Goal: Use online tool/utility: Utilize a website feature to perform a specific function

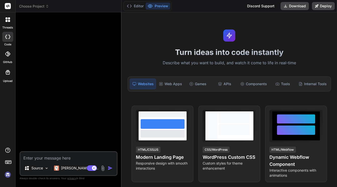
click at [44, 8] on span "Choose Project" at bounding box center [34, 6] width 30 height 5
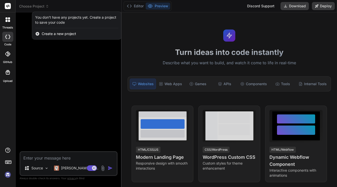
click at [41, 90] on div at bounding box center [168, 93] width 337 height 187
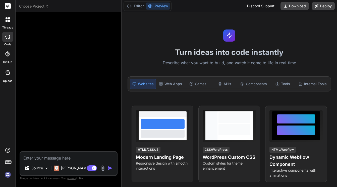
click at [8, 175] on img at bounding box center [8, 174] width 9 height 9
click at [45, 7] on span "Choose Project" at bounding box center [34, 6] width 30 height 5
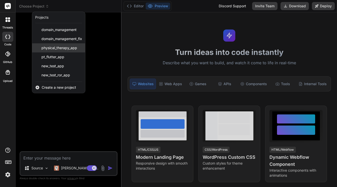
click at [60, 47] on span "physical_therapy_app" at bounding box center [59, 47] width 36 height 5
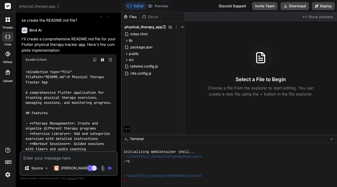
scroll to position [9094, 0]
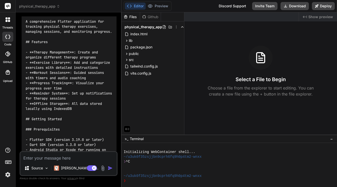
click at [39, 6] on span "physical_therapy_app" at bounding box center [39, 6] width 41 height 5
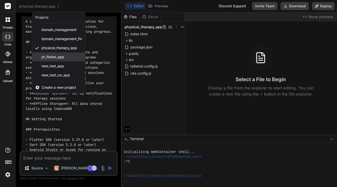
click at [54, 56] on span "pt_flutter_app" at bounding box center [52, 56] width 23 height 5
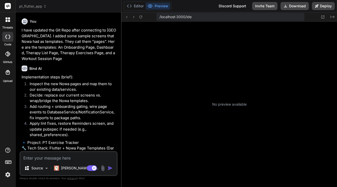
scroll to position [162, 0]
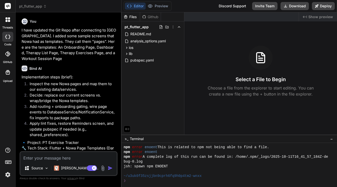
click at [40, 7] on span "pt_flutter_app" at bounding box center [33, 6] width 28 height 5
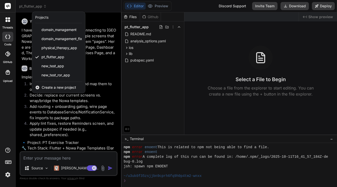
click at [147, 76] on div at bounding box center [168, 93] width 337 height 187
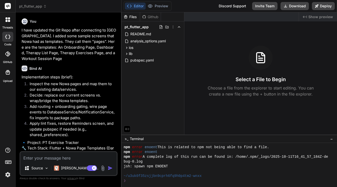
click at [33, 7] on span "pt_flutter_app" at bounding box center [33, 6] width 28 height 5
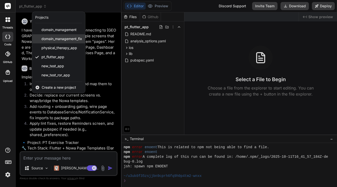
click at [59, 38] on span "domain_management_fix" at bounding box center [61, 38] width 41 height 5
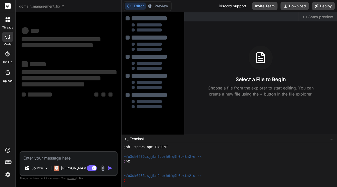
scroll to position [181, 0]
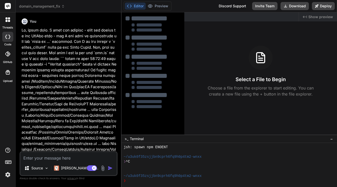
type textarea "x"
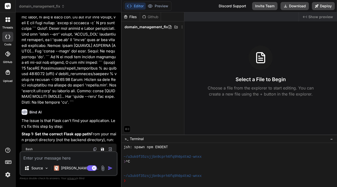
scroll to position [2891, 0]
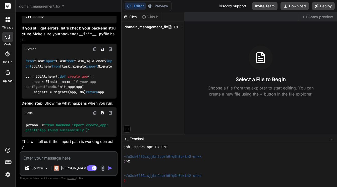
click at [10, 53] on icon at bounding box center [7, 53] width 5 height 5
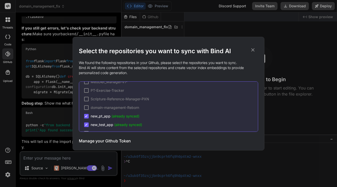
scroll to position [0, 0]
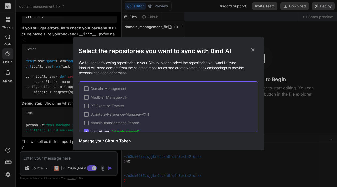
click at [87, 88] on div at bounding box center [86, 88] width 5 height 5
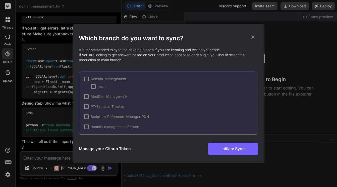
click at [94, 86] on div at bounding box center [93, 86] width 5 height 5
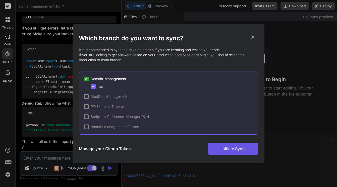
click at [229, 148] on span "Initiate Sync" at bounding box center [233, 148] width 23 height 6
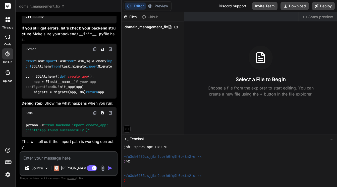
click at [9, 56] on icon at bounding box center [7, 53] width 5 height 5
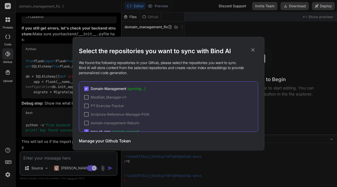
click at [9, 56] on div "Select the repositories you want to sync with Bind AI We found the following re…" at bounding box center [168, 93] width 337 height 187
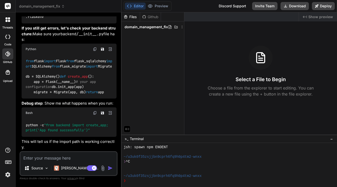
click at [10, 22] on div at bounding box center [8, 19] width 11 height 11
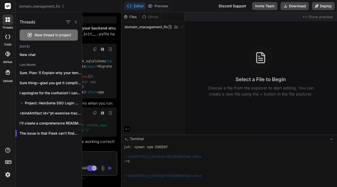
click at [10, 22] on div at bounding box center [8, 19] width 11 height 11
click at [7, 40] on div at bounding box center [7, 37] width 11 height 10
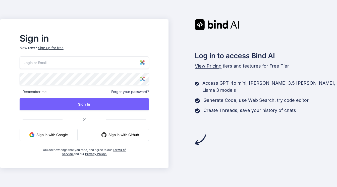
click at [145, 64] on img at bounding box center [142, 62] width 5 height 5
type input "[EMAIL_ADDRESS][DOMAIN_NAME]"
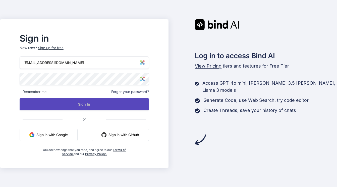
click at [102, 105] on button "Sign In" at bounding box center [84, 104] width 129 height 12
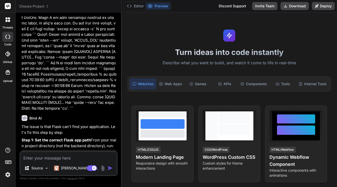
type textarea "x"
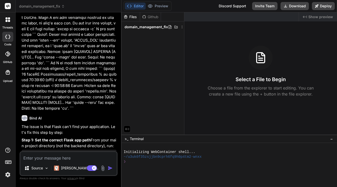
scroll to position [2559, 0]
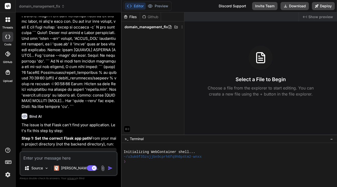
click at [8, 55] on icon at bounding box center [7, 53] width 5 height 5
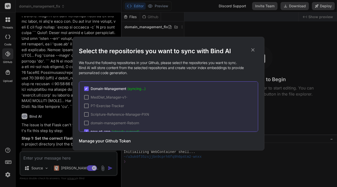
click at [8, 55] on div "Select the repositories you want to sync with Bind AI We found the following re…" at bounding box center [168, 93] width 337 height 187
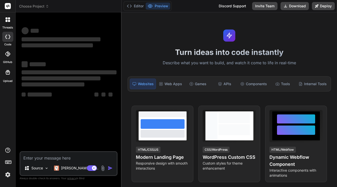
click at [8, 55] on icon at bounding box center [7, 53] width 5 height 5
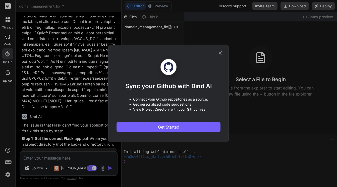
scroll to position [2559, 0]
click at [221, 52] on icon at bounding box center [221, 53] width 6 height 6
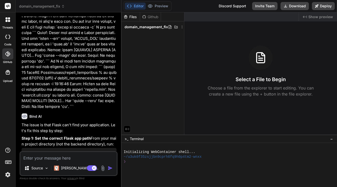
click at [7, 56] on icon at bounding box center [7, 53] width 5 height 5
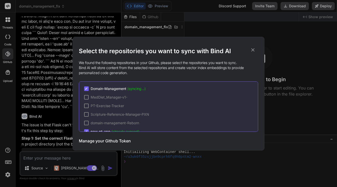
click at [253, 50] on icon at bounding box center [253, 49] width 3 height 3
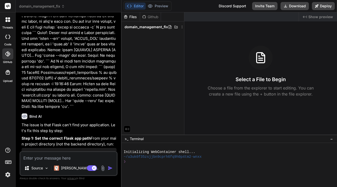
click at [9, 20] on icon at bounding box center [9, 21] width 2 height 2
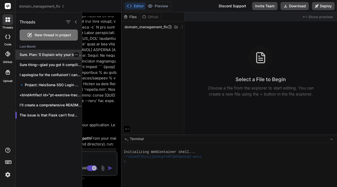
click at [57, 54] on p "Sure. Plan: 1) Explain why your template..." at bounding box center [51, 54] width 62 height 5
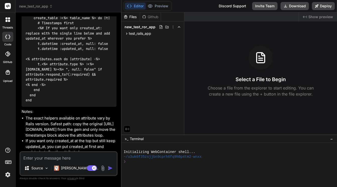
scroll to position [1053, 0]
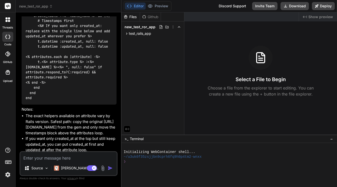
click at [2, 20] on div "threads" at bounding box center [7, 20] width 15 height 17
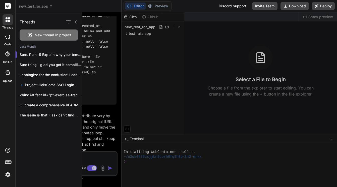
click at [41, 34] on span "New thread in project" at bounding box center [53, 34] width 36 height 5
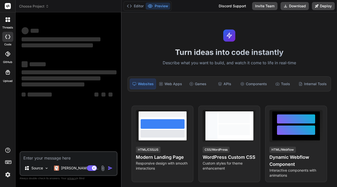
type textarea "x"
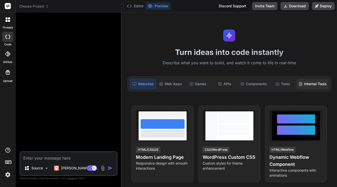
click at [312, 82] on div "Internal Tools" at bounding box center [313, 83] width 32 height 11
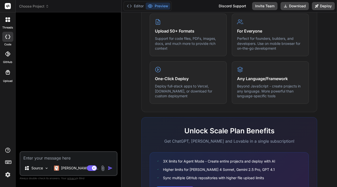
scroll to position [267, 0]
click at [312, 82] on div "What makes IDE powerful Everything you need to bring your ideas to life Create …" at bounding box center [230, 21] width 176 height 180
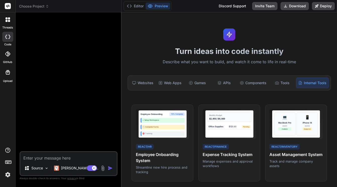
scroll to position [0, 0]
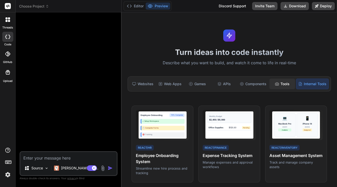
click at [278, 85] on div "Tools" at bounding box center [283, 83] width 26 height 11
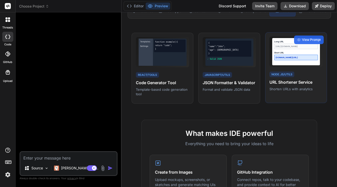
scroll to position [74, 0]
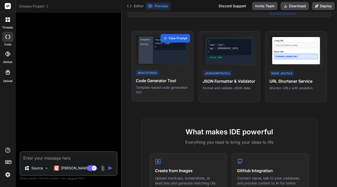
click at [167, 36] on div "View Prompt" at bounding box center [176, 38] width 30 height 9
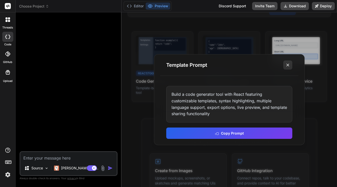
click at [288, 66] on icon at bounding box center [288, 64] width 5 height 5
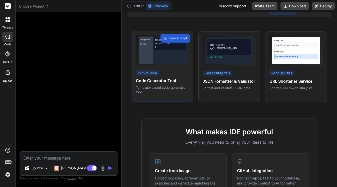
click at [168, 83] on h4 "Code Generator Tool" at bounding box center [162, 80] width 53 height 6
click at [174, 38] on span "View Prompt" at bounding box center [178, 38] width 19 height 5
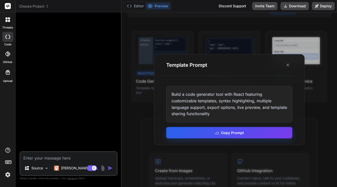
click at [231, 132] on button "Copy Prompt" at bounding box center [229, 132] width 126 height 11
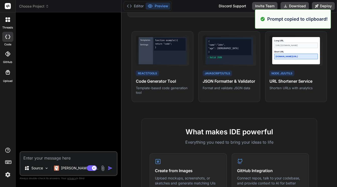
click at [81, 154] on textarea at bounding box center [68, 156] width 97 height 9
paste textarea "Build a code generator tool with React featuring customizable templates, syntax…"
type textarea "Build a code generator tool with React featuring customizable templates, syntax…"
type textarea "x"
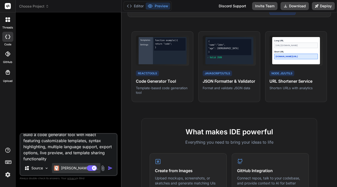
type textarea "Build a code generator tool with React featuring customizable templates, syntax…"
click at [77, 169] on p "Claude 4 S.." at bounding box center [79, 167] width 37 height 5
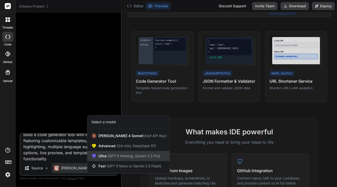
click at [112, 155] on span "(GPT-5 thinking, Gemini 2.5 Pro)" at bounding box center [134, 155] width 54 height 4
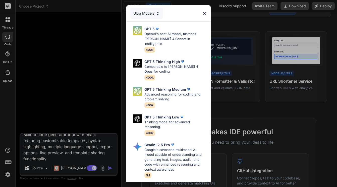
click at [71, 170] on div "Ultra Models GPT 5 OpenAI's best AI model, matches Claude 4 Sonnet in Intellige…" at bounding box center [168, 93] width 337 height 187
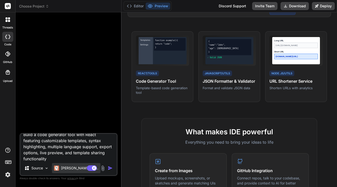
click at [71, 170] on p "Claude 4 S.." at bounding box center [79, 167] width 37 height 5
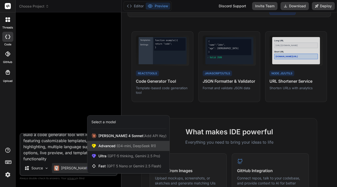
click at [106, 142] on div "Advanced (O4-mini, DeepSeek R1)" at bounding box center [128, 146] width 82 height 10
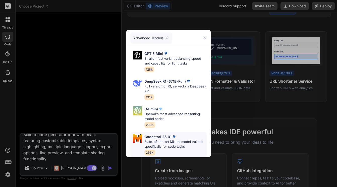
click at [155, 141] on p "State-of-the-art Mistral model trained specifically for code tasks" at bounding box center [176, 144] width 62 height 10
type textarea "x"
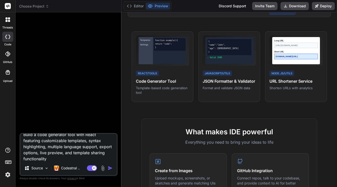
click at [111, 167] on img "button" at bounding box center [110, 167] width 5 height 5
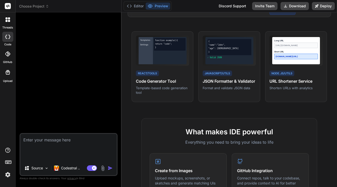
type textarea "x"
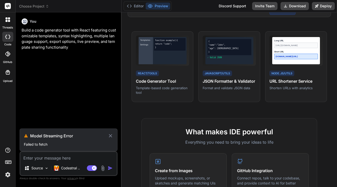
click at [77, 152] on textarea at bounding box center [68, 156] width 97 height 9
paste textarea "Build a code generator tool with React featuring customizable templates, syntax…"
type textarea "Build a code generator tool with React featuring customizable templates, syntax…"
type textarea "x"
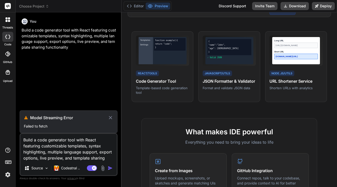
scroll to position [5, 0]
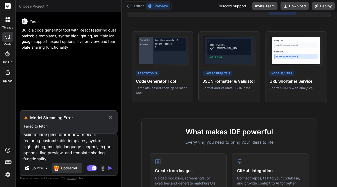
type textarea "Build a code generator tool with React featuring customizable templates, syntax…"
click at [71, 165] on p "Codestral .." at bounding box center [70, 167] width 19 height 5
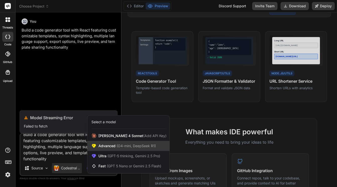
click at [114, 145] on span "Advanced (O4-mini, DeepSeek R1)" at bounding box center [128, 145] width 58 height 5
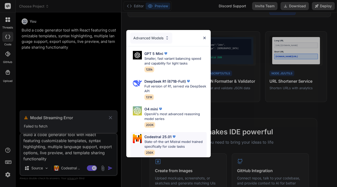
click at [158, 137] on p "Codestral 25.01" at bounding box center [158, 136] width 27 height 5
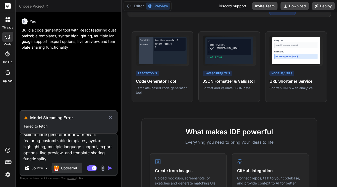
click at [73, 165] on p "Codestral .." at bounding box center [70, 167] width 19 height 5
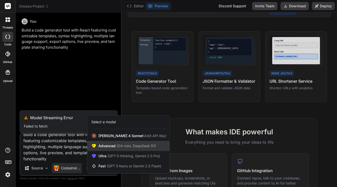
click at [121, 144] on span "(O4-mini, DeepSeek R1)" at bounding box center [136, 145] width 40 height 4
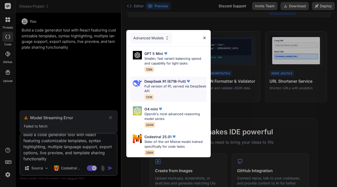
click at [164, 84] on p "Full version of R1, served via DeepSeek API" at bounding box center [176, 89] width 62 height 10
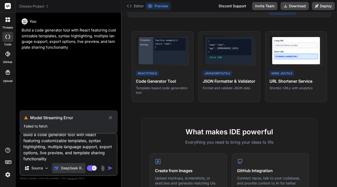
click at [72, 170] on p "DeepSeek R.." at bounding box center [72, 167] width 22 height 5
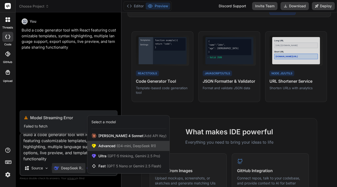
click at [117, 146] on span "(O4-mini, DeepSeek R1)" at bounding box center [136, 145] width 40 height 4
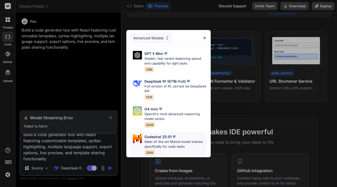
click at [154, 136] on p "Codestral 25.01" at bounding box center [158, 136] width 27 height 5
type textarea "x"
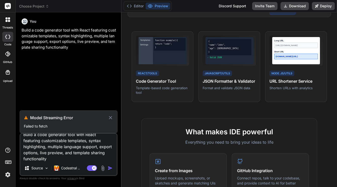
click at [99, 160] on textarea "Build a code generator tool with React featuring customizable templates, syntax…" at bounding box center [68, 146] width 97 height 27
type textarea "Build a code generator tool with React featuring customizable templates, syntax…"
type textarea "x"
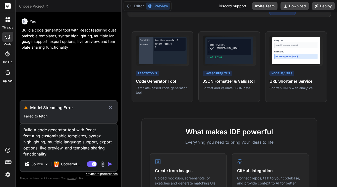
type textarea "Build a code generator tool with React featuring customizable templates, syntax…"
type textarea "x"
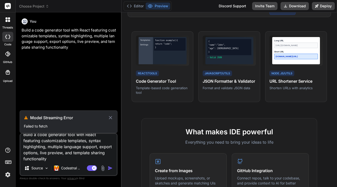
scroll to position [0, 0]
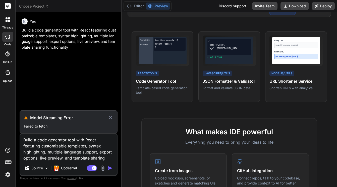
type textarea "Build a code generator tool with React featuring customizable templates, syntax…"
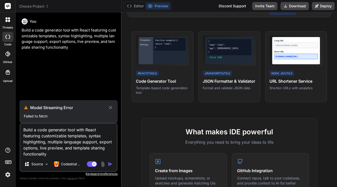
click at [112, 107] on icon at bounding box center [111, 107] width 6 height 6
type textarea "x"
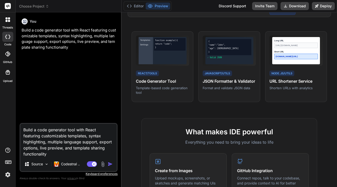
click at [111, 163] on img "button" at bounding box center [110, 163] width 5 height 5
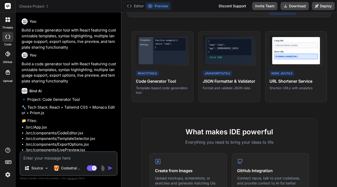
type textarea "x"
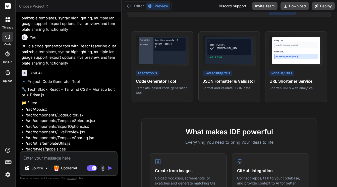
scroll to position [27, 0]
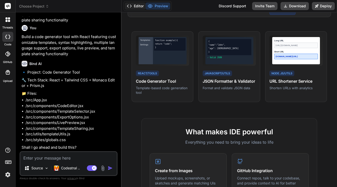
click at [137, 6] on button "Editor" at bounding box center [135, 6] width 21 height 7
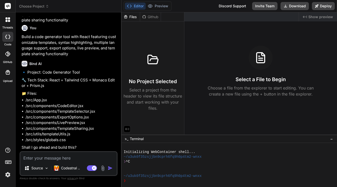
click at [95, 155] on textarea at bounding box center [68, 156] width 97 height 9
type textarea "Y"
type textarea "x"
type textarea "Ye"
type textarea "x"
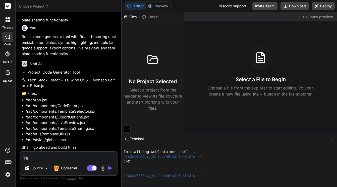
type textarea "Yes"
type textarea "x"
type textarea "Yes"
type textarea "x"
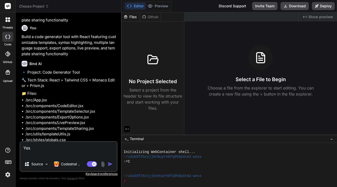
type textarea "Yes"
type textarea "x"
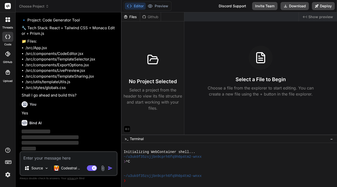
scroll to position [79, 0]
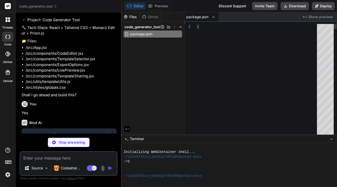
type textarea "x"
type textarea "<script type="module" src="/src/main.jsx"></script> </body> </html>"
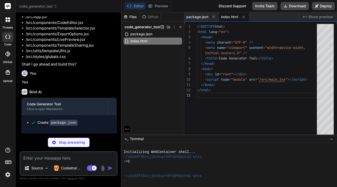
scroll to position [115, 0]
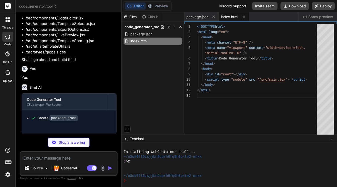
type textarea "x"
type textarea ")"
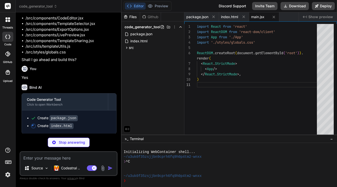
type textarea "x"
type textarea ".container { max-width: 1200px; margin: 0 auto; padding: 0 1rem; }"
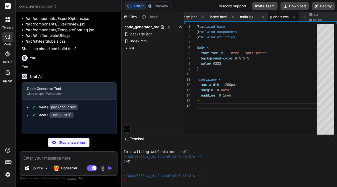
scroll to position [129, 0]
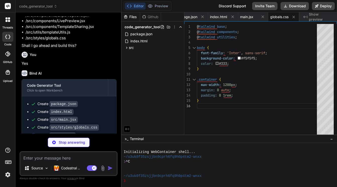
type textarea "x"
type textarea "); } export default App;"
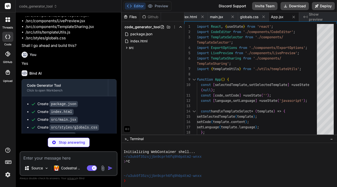
type textarea "x"
type textarea "automaticLayout: true, }} /> </div> ); } export default CodeEditor;"
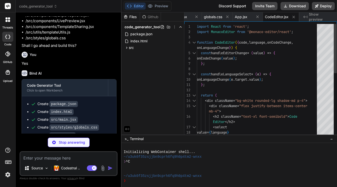
type textarea "x"
type textarea "</button> ))} </div> </div> ); } export default TemplateSelector;"
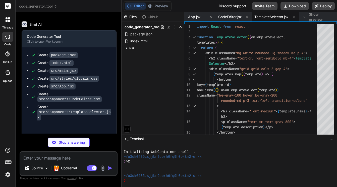
scroll to position [181, 0]
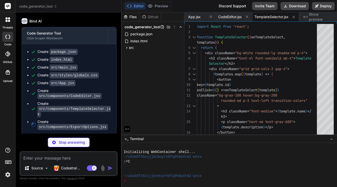
type textarea "x"
type textarea "); } export default ExportOptions;"
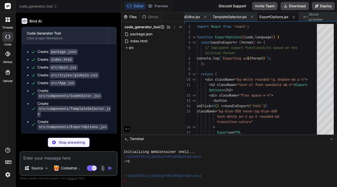
type textarea "x"
type textarea "export default LivePreview;"
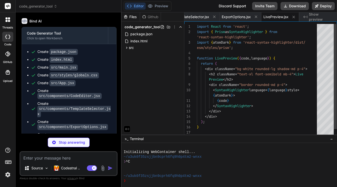
scroll to position [16, 0]
type textarea "x"
type textarea "); } export default TemplateSharing;"
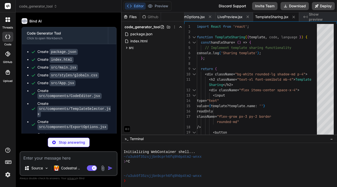
type textarea "x"
type textarea "max-width: 1200px; margin: 0 auto; padding: 0 1rem; }` } ] };"
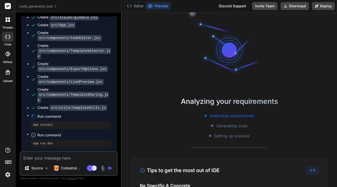
scroll to position [57, 0]
type textarea "x"
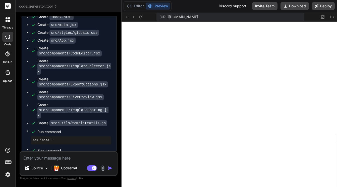
scroll to position [239, 0]
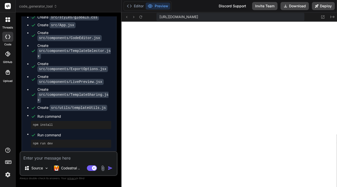
click at [60, 160] on textarea at bounding box center [68, 156] width 97 height 9
type textarea "W"
type textarea "x"
type textarea "Wo"
type textarea "x"
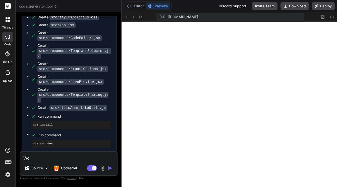
type textarea "Won"
type textarea "x"
type textarea "Wond"
type textarea "x"
type textarea "Wonde"
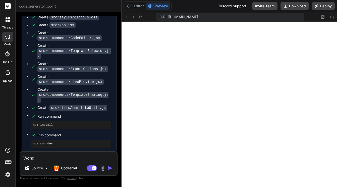
type textarea "x"
type textarea "Wonder"
type textarea "x"
type textarea "Wonderf"
type textarea "x"
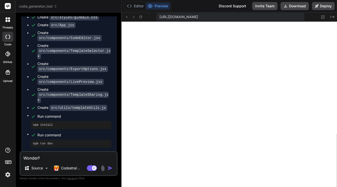
type textarea "Wonderfu"
type textarea "x"
type textarea "Wonderful"
type textarea "x"
type textarea "Wonderful!"
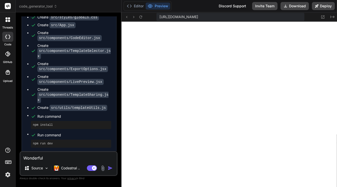
type textarea "x"
type textarea "Wonderful!"
type textarea "x"
type textarea "Wonderful! C"
type textarea "x"
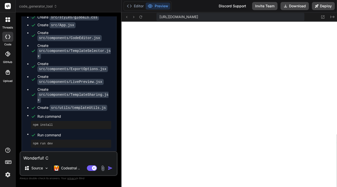
type textarea "Wonderful! Ca"
type textarea "x"
type textarea "Wonderful! Can"
type textarea "x"
type textarea "Wonderful! Can"
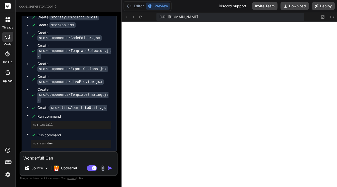
type textarea "x"
type textarea "Wonderful! Can y"
type textarea "x"
type textarea "Wonderful! Can yo"
type textarea "x"
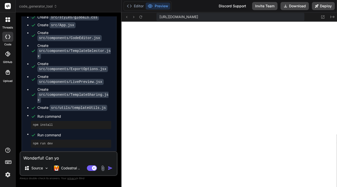
type textarea "Wonderful! Can you"
type textarea "x"
type textarea "Wonderful! Can you"
type textarea "x"
type textarea "Wonderful! Can you p"
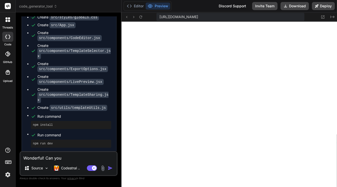
type textarea "x"
type textarea "Wonderful! Can you pl"
type textarea "x"
type textarea "Wonderful! Can you ple"
type textarea "x"
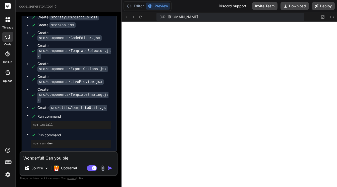
type textarea "Wonderful! Can you plea"
type textarea "x"
type textarea "Wonderful! Can you pleas"
type textarea "x"
type textarea "Wonderful! Can you please"
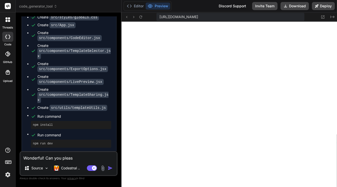
type textarea "x"
type textarea "Wonderful! Can you please"
type textarea "x"
type textarea "Wonderful! Can you please a"
type textarea "x"
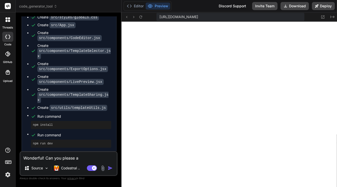
type textarea "Wonderful! Can you please ad"
type textarea "x"
type textarea "Wonderful! Can you please add"
type textarea "x"
type textarea "Wonderful! Can you please add"
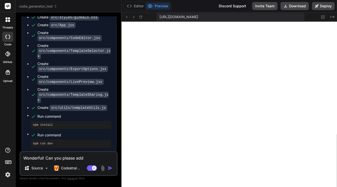
type textarea "x"
type textarea "Wonderful! Can you please add i"
type textarea "x"
type textarea "Wonderful! Can you please add in"
type textarea "x"
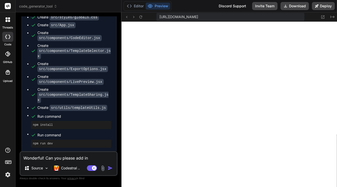
type textarea "Wonderful! Can you please add in"
type textarea "x"
type textarea "Wonderful! Can you please add in t"
type textarea "x"
type textarea "Wonderful! Can you please add in th"
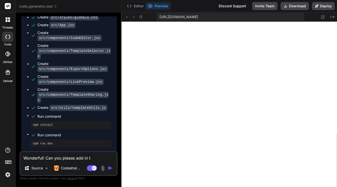
type textarea "x"
type textarea "Wonderful! Can you please add in the"
type textarea "x"
type textarea "Wonderful! Can you please add in the"
type textarea "x"
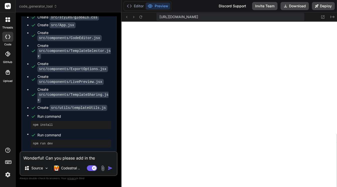
type textarea "Wonderful! Can you please add in the f"
type textarea "x"
type textarea "Wonderful! Can you please add in the fo"
type textarea "x"
type textarea "Wonderful! Can you please add in the fol"
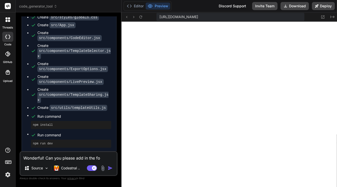
type textarea "x"
type textarea "Wonderful! Can you please add in the foll"
type textarea "x"
type textarea "Wonderful! Can you please add in the follo"
type textarea "x"
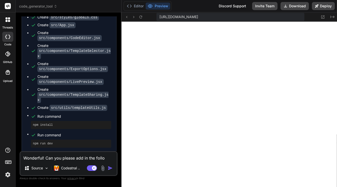
type textarea "Wonderful! Can you please add in the follow"
type textarea "x"
type textarea "Wonderful! Can you please add in the followi"
type textarea "x"
type textarea "Wonderful! Can you please add in the followin"
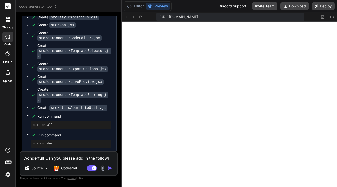
type textarea "x"
type textarea "Wonderful! Can you please add in the following"
type textarea "x"
type textarea "Wonderful! Can you please add in the following"
type textarea "x"
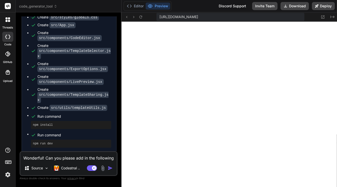
type textarea "Wonderful! Can you please add in the following l"
type textarea "x"
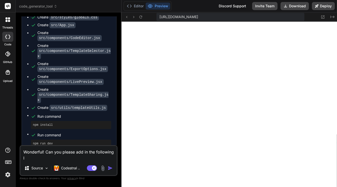
type textarea "Wonderful! Can you please add in the following la"
type textarea "x"
type textarea "Wonderful! Can you please add in the following lan"
type textarea "x"
type textarea "Wonderful! Can you please add in the following lang"
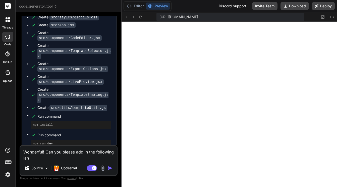
type textarea "x"
type textarea "Wonderful! Can you please add in the following langu"
type textarea "x"
type textarea "Wonderful! Can you please add in the following langua"
type textarea "x"
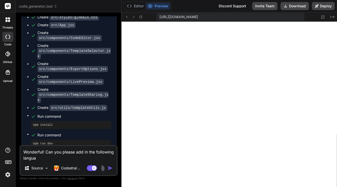
type textarea "Wonderful! Can you please add in the following languag"
type textarea "x"
type textarea "Wonderful! Can you please add in the following language"
type textarea "x"
type textarea "Wonderful! Can you please add in the following language"
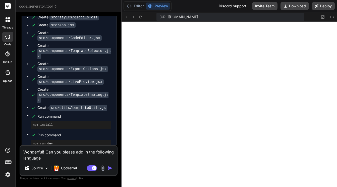
type textarea "x"
type textarea "Wonderful! Can you please add in the following language s"
type textarea "x"
type textarea "Wonderful! Can you please add in the following language su"
type textarea "x"
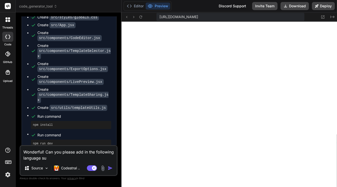
type textarea "Wonderful! Can you please add in the following language sup"
type textarea "x"
type textarea "Wonderful! Can you please add in the following language supp"
type textarea "x"
type textarea "Wonderful! Can you please add in the following language suppo"
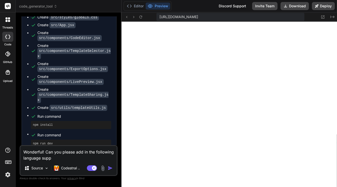
type textarea "x"
type textarea "Wonderful! Can you please add in the following language suppor"
type textarea "x"
type textarea "Wonderful! Can you please add in the following language support"
type textarea "x"
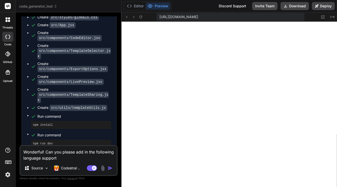
type textarea "Wonderful! Can you please add in the following language support?"
type textarea "x"
type textarea "Wonderful! Can you please add in the following language support?"
type textarea "x"
type textarea "Wonderful! Can you please add in the following language support?"
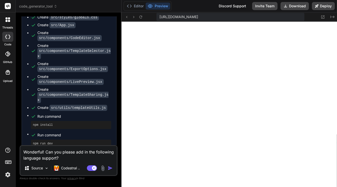
type textarea "x"
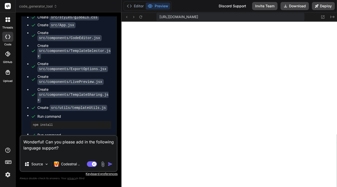
type textarea "Wonderful! Can you please add in the following language support?"
type textarea "x"
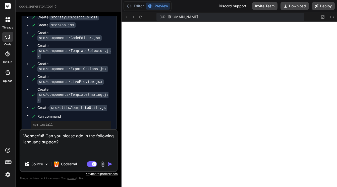
type textarea "Wonderful! Can you please add in the following language support? R"
type textarea "x"
type textarea "Wonderful! Can you please add in the following language support? Ru"
type textarea "x"
type textarea "Wonderful! Can you please add in the following language support? Rub"
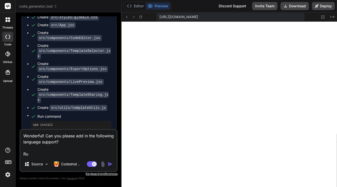
type textarea "x"
type textarea "Wonderful! Can you please add in the following language support? Ruby"
type textarea "x"
type textarea "Wonderful! Can you please add in the following language support? Ruby"
type textarea "x"
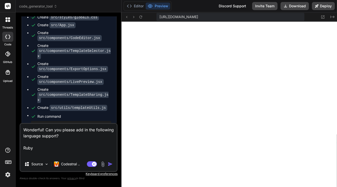
type textarea "Wonderful! Can you please add in the following language support? Ruby R"
type textarea "x"
type textarea "Wonderful! Can you please add in the following language support? Ruby Ra"
type textarea "x"
type textarea "Wonderful! Can you please add in the following language support? Ruby Rai"
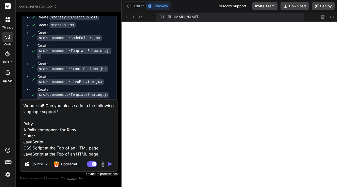
click at [111, 164] on img "button" at bounding box center [110, 163] width 5 height 5
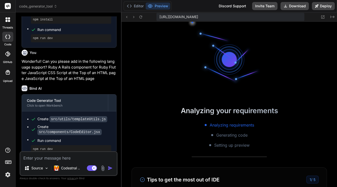
scroll to position [349, 0]
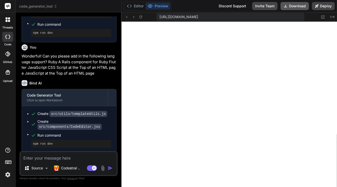
click at [303, 5] on button "Download" at bounding box center [295, 6] width 28 height 8
click at [132, 6] on button "Editor" at bounding box center [135, 6] width 21 height 7
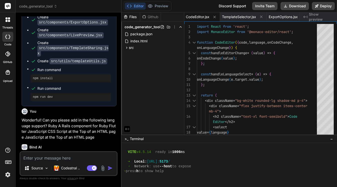
scroll to position [280, 0]
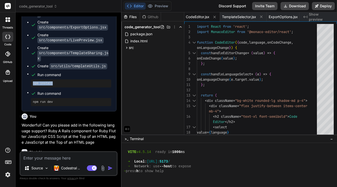
drag, startPoint x: 55, startPoint y: 82, endPoint x: 33, endPoint y: 83, distance: 22.4
click at [33, 82] on pre "npm install" at bounding box center [71, 83] width 76 height 4
copy pre "npm install"
drag, startPoint x: 58, startPoint y: 100, endPoint x: 33, endPoint y: 102, distance: 25.2
click at [33, 102] on pre "npm run dev" at bounding box center [71, 102] width 76 height 4
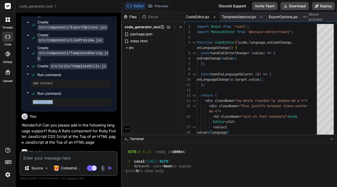
copy pre "npm run dev"
click at [81, 156] on textarea at bounding box center [68, 156] width 97 height 9
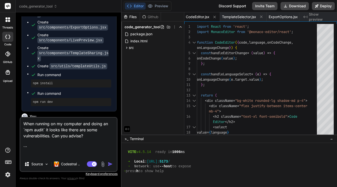
paste textarea "# npm audit report dompurify <3.2.4 Severity: moderate DOMPurify allows Cross-s…"
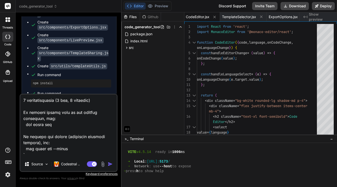
scroll to position [338, 0]
click at [109, 162] on img "button" at bounding box center [110, 163] width 5 height 5
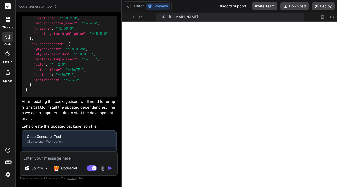
scroll to position [877, 0]
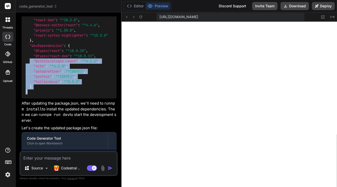
drag, startPoint x: 30, startPoint y: 113, endPoint x: 29, endPoint y: 79, distance: 33.4
click at [29, 79] on div "{ "name" : "code-generator-tool" , "private" : true , "version" : "0.0.0" , "ty…" at bounding box center [69, 25] width 95 height 147
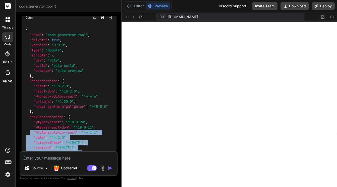
scroll to position [804, 0]
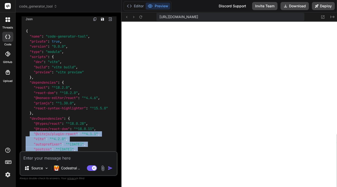
click at [95, 21] on img at bounding box center [95, 19] width 4 height 4
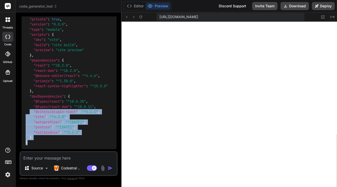
scroll to position [830, 0]
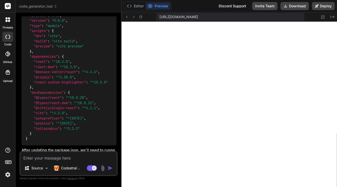
click at [81, 90] on code "{ "name" : "code-generator-tool" , "private" : true , "version" : "0.0.0" , "ty…" at bounding box center [67, 72] width 82 height 139
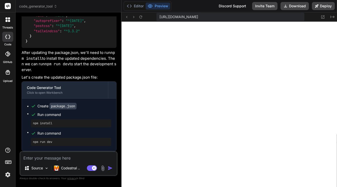
scroll to position [947, 0]
drag, startPoint x: 54, startPoint y: 122, endPoint x: 32, endPoint y: 121, distance: 21.6
click at [32, 121] on div "npm install" at bounding box center [71, 123] width 80 height 8
copy pre "npm install"
click at [63, 159] on textarea at bounding box center [68, 156] width 97 height 9
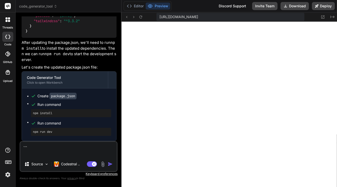
paste textarea "npm audit fix --force 10:31:23 npm warn using --force Recommended protections d…"
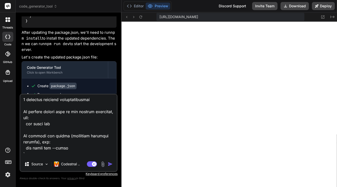
scroll to position [386, 0]
click at [111, 163] on img "button" at bounding box center [110, 163] width 5 height 5
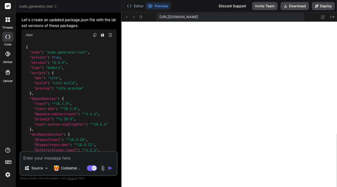
scroll to position [1387, 0]
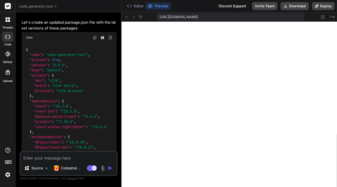
click at [95, 39] on img at bounding box center [95, 37] width 4 height 4
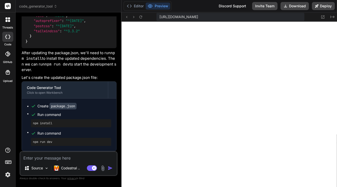
scroll to position [1545, 0]
drag, startPoint x: 55, startPoint y: 130, endPoint x: 34, endPoint y: 131, distance: 21.4
click at [34, 125] on pre "npm install" at bounding box center [71, 123] width 76 height 4
drag, startPoint x: 33, startPoint y: 131, endPoint x: 59, endPoint y: 132, distance: 25.4
click at [59, 125] on pre "npm install" at bounding box center [71, 123] width 76 height 4
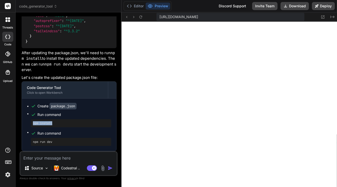
copy pre "npm install"
click at [138, 7] on button "Editor" at bounding box center [135, 6] width 21 height 7
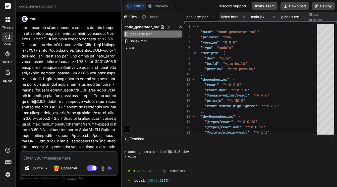
scroll to position [473, 0]
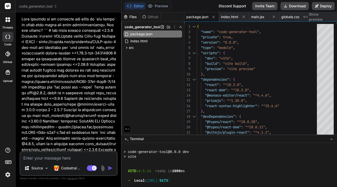
click at [91, 158] on textarea at bounding box center [68, 156] width 97 height 9
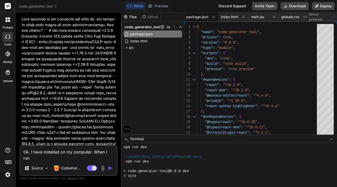
scroll to position [507, 0]
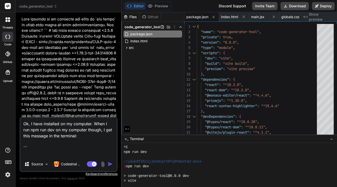
paste textarea "npm run 10:44:21 Scripts available in code-generator-tool@0.0.0 via `npm run`: …"
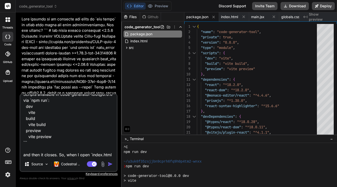
scroll to position [55, 0]
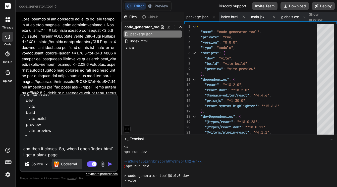
click at [72, 163] on p "Codestral .." at bounding box center [70, 163] width 19 height 5
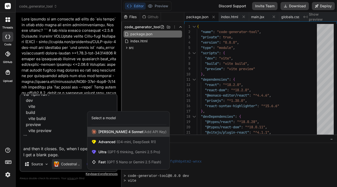
click at [110, 132] on span "Claude 4 Sonnet (Add API Key)" at bounding box center [133, 131] width 68 height 5
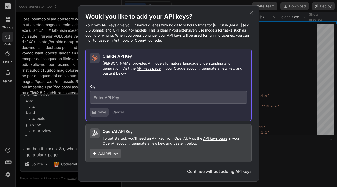
click at [252, 15] on icon at bounding box center [252, 13] width 6 height 6
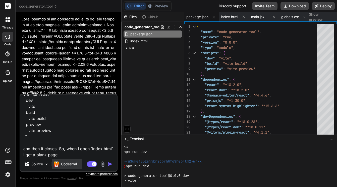
click at [75, 165] on p "Codestral .." at bounding box center [70, 163] width 19 height 5
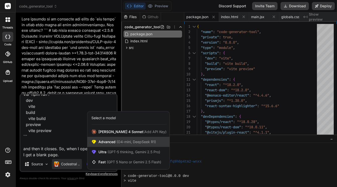
click at [106, 143] on span "Advanced (O4-mini, DeepSeek R1)" at bounding box center [128, 141] width 58 height 5
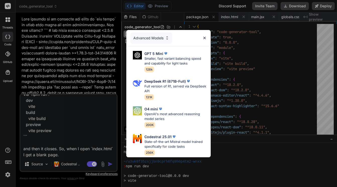
click at [69, 166] on div "Advanced Models GPT 5 Mini Smaller, fast variant balancing speed and capability…" at bounding box center [168, 93] width 337 height 187
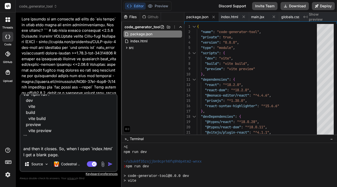
click at [69, 166] on p "Codestral .." at bounding box center [70, 163] width 19 height 5
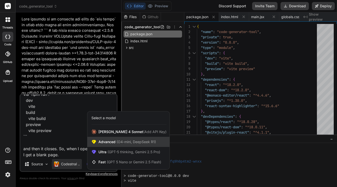
click at [129, 143] on span "(O4-mini, DeepSeek R1)" at bounding box center [136, 141] width 40 height 4
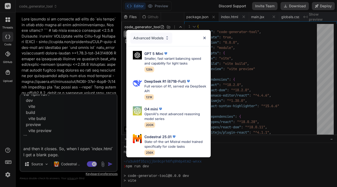
click at [72, 164] on div "Advanced Models GPT 5 Mini Smaller, fast variant balancing speed and capability…" at bounding box center [168, 93] width 337 height 187
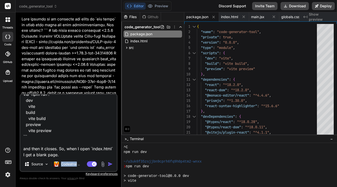
click at [72, 164] on p "Codestral .." at bounding box center [70, 163] width 19 height 5
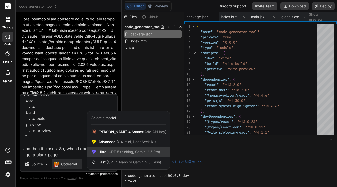
click at [116, 152] on span "(GPT-5 thinking, Gemini 2.5 Pro)" at bounding box center [134, 151] width 54 height 4
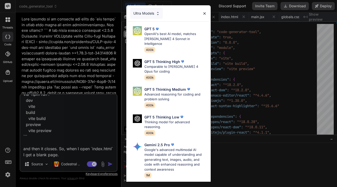
click at [69, 161] on div "Ultra Models GPT 5 OpenAI's best AI model, matches Claude 4 Sonnet in Intellige…" at bounding box center [168, 93] width 337 height 187
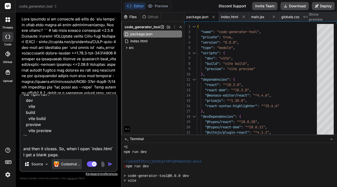
click at [69, 162] on p "Codestral .." at bounding box center [70, 163] width 19 height 5
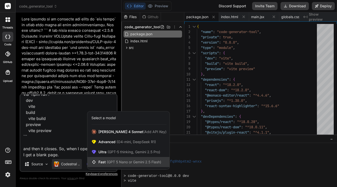
click at [112, 162] on span "(GPT 5 Nano or Gemini 2.5 Flash)" at bounding box center [134, 161] width 55 height 4
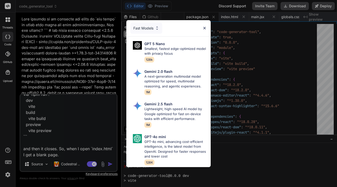
click at [73, 166] on div "Fast Models GPT 5 Nano Smallest, fastest edge-optimized model with privacy focu…" at bounding box center [168, 93] width 337 height 187
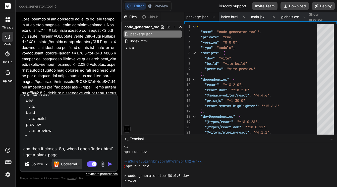
click at [73, 166] on div "Codestral .." at bounding box center [67, 164] width 30 height 10
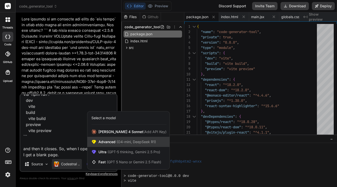
click at [112, 144] on div "Advanced (O4-mini, DeepSeek R1)" at bounding box center [128, 142] width 82 height 10
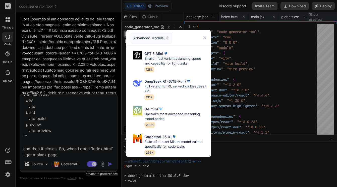
click at [71, 164] on div "Advanced Models GPT 5 Mini Smaller, fast variant balancing speed and capability…" at bounding box center [168, 93] width 337 height 187
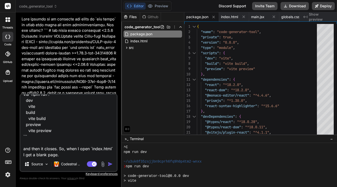
click at [71, 164] on p "Codestral .." at bounding box center [70, 163] width 19 height 5
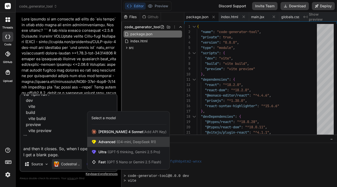
click at [113, 142] on span "Advanced (O4-mini, DeepSeek R1)" at bounding box center [128, 141] width 58 height 5
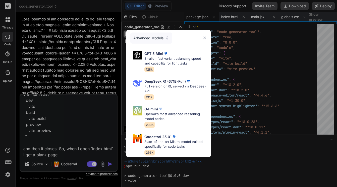
click at [73, 163] on div "Advanced Models GPT 5 Mini Smaller, fast variant balancing speed and capability…" at bounding box center [168, 93] width 337 height 187
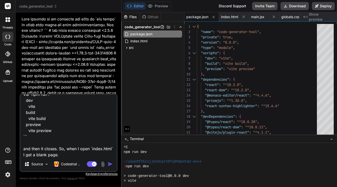
click at [73, 163] on p "Codestral .." at bounding box center [70, 163] width 19 height 5
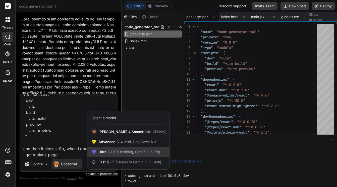
click at [109, 152] on span "(GPT-5 thinking, Gemini 2.5 Pro)" at bounding box center [134, 151] width 54 height 4
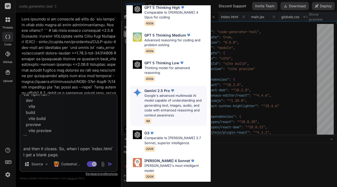
scroll to position [70, 0]
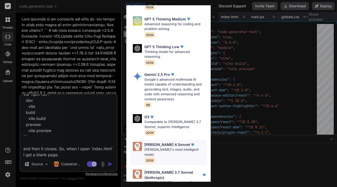
click at [159, 147] on p "Claude's most intelligent model" at bounding box center [176, 152] width 62 height 10
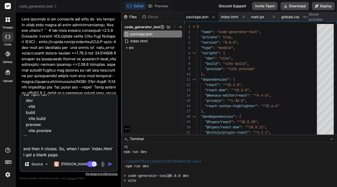
click at [111, 164] on img "button" at bounding box center [110, 163] width 5 height 5
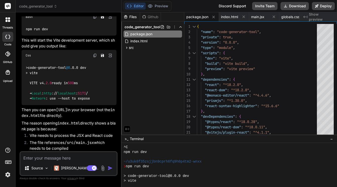
scroll to position [1751, 0]
click at [97, 19] on img at bounding box center [95, 17] width 4 height 4
click at [53, 158] on textarea at bounding box center [68, 156] width 97 height 9
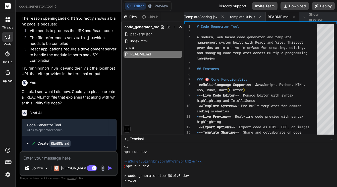
scroll to position [1882, 0]
